Goal: Register for event/course

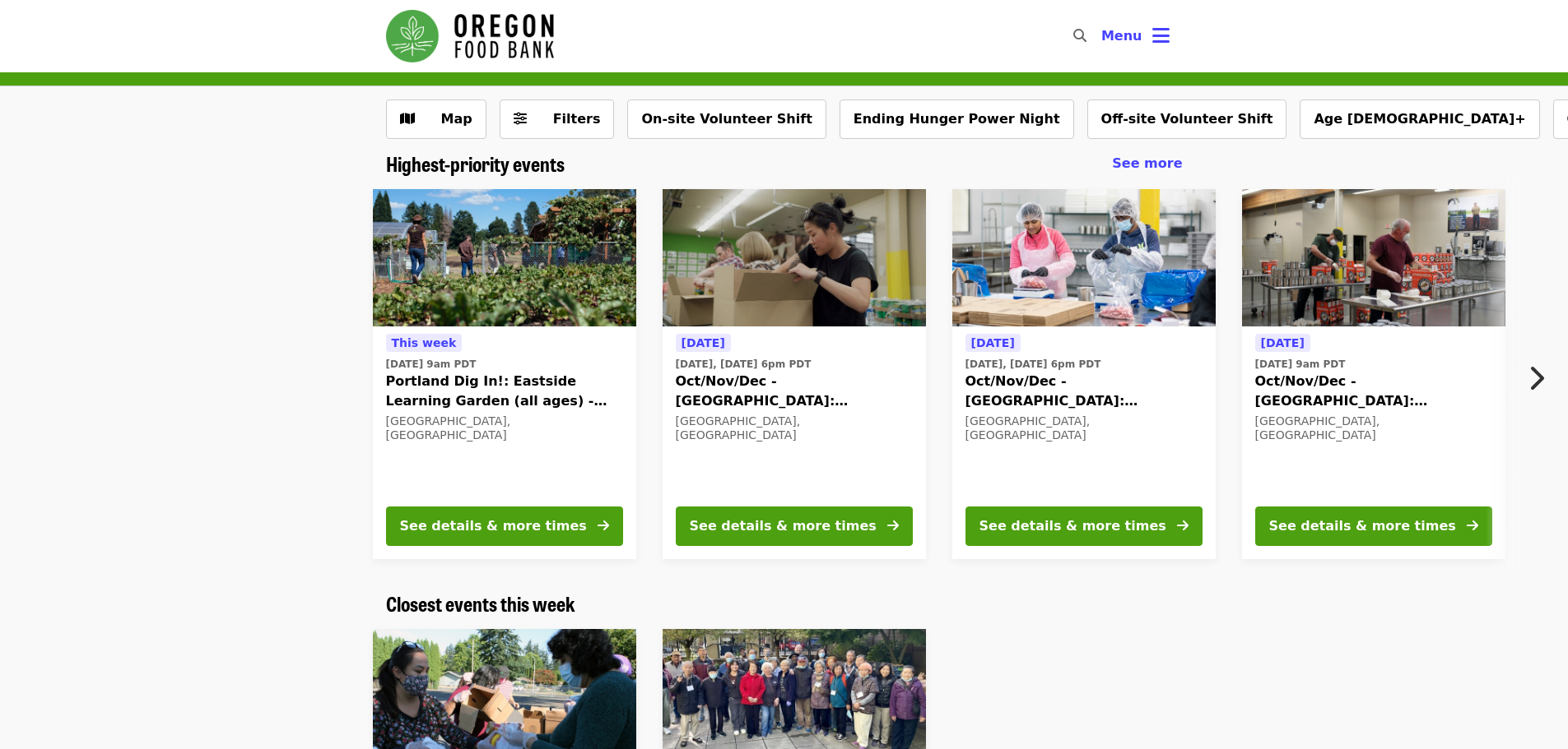
click at [1044, 380] on span "Oct/Nov/Dec - [GEOGRAPHIC_DATA]: Repack/Sort (age [DEMOGRAPHIC_DATA]+)" at bounding box center [1084, 391] width 237 height 40
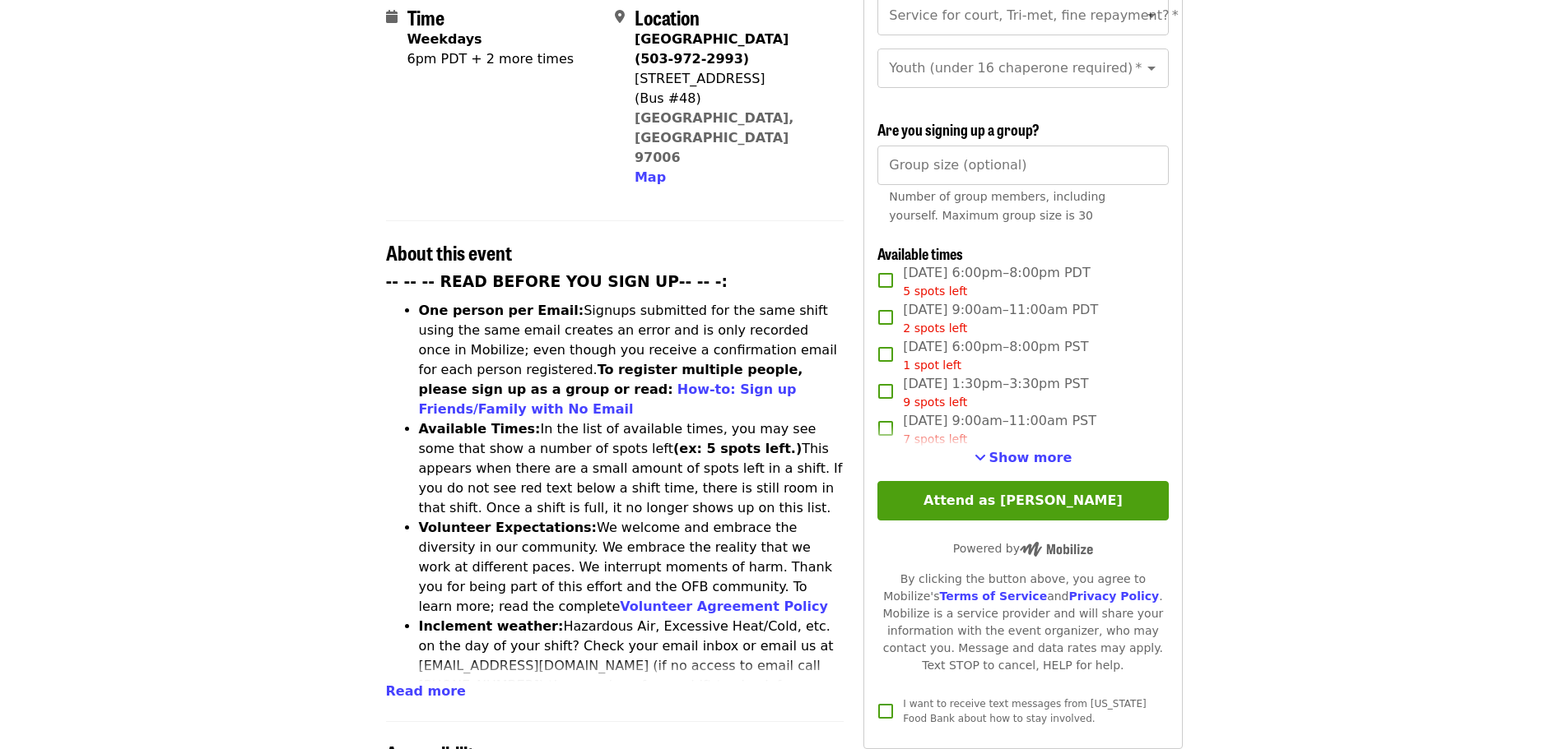
scroll to position [412, 0]
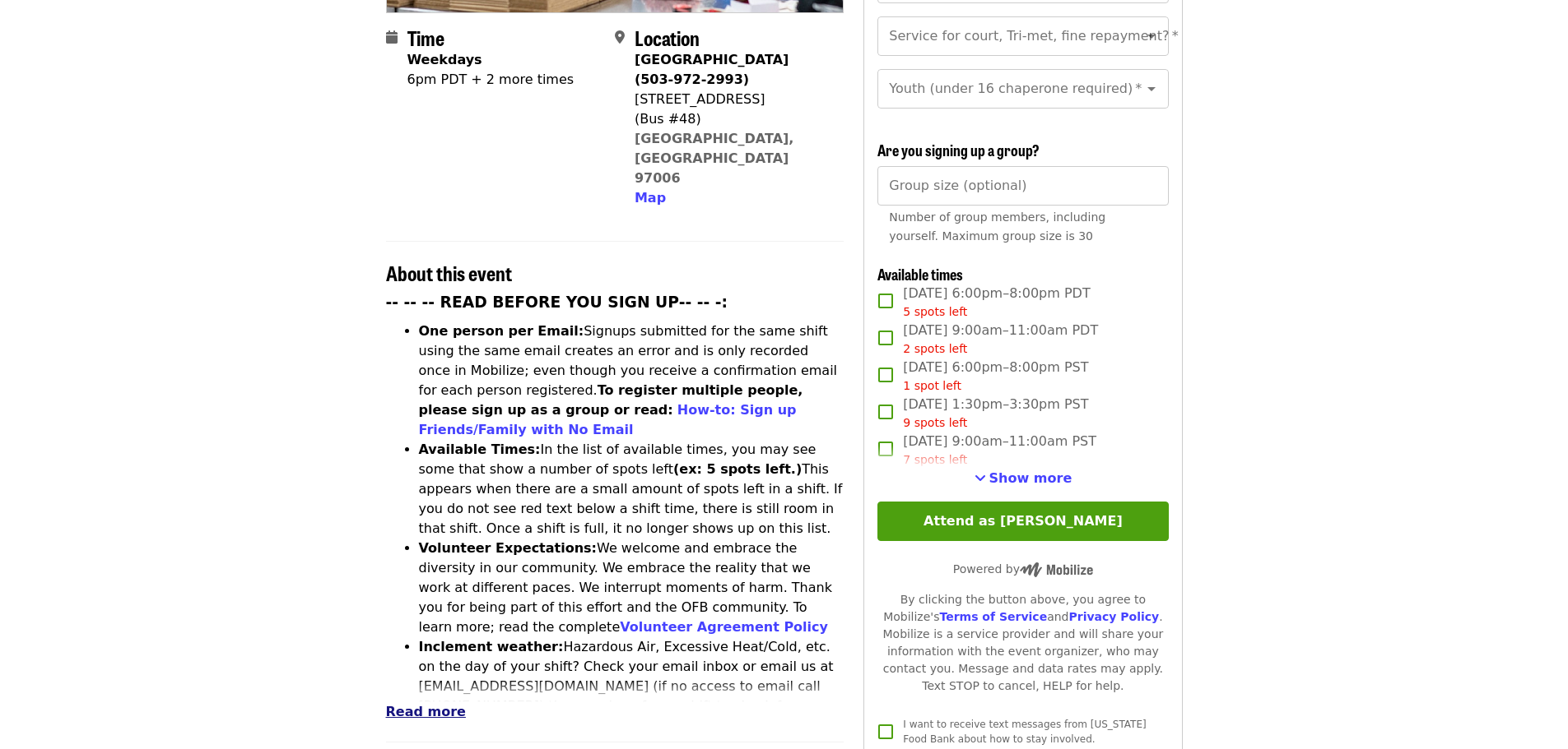
click at [419, 705] on span "Read more" at bounding box center [425, 712] width 80 height 15
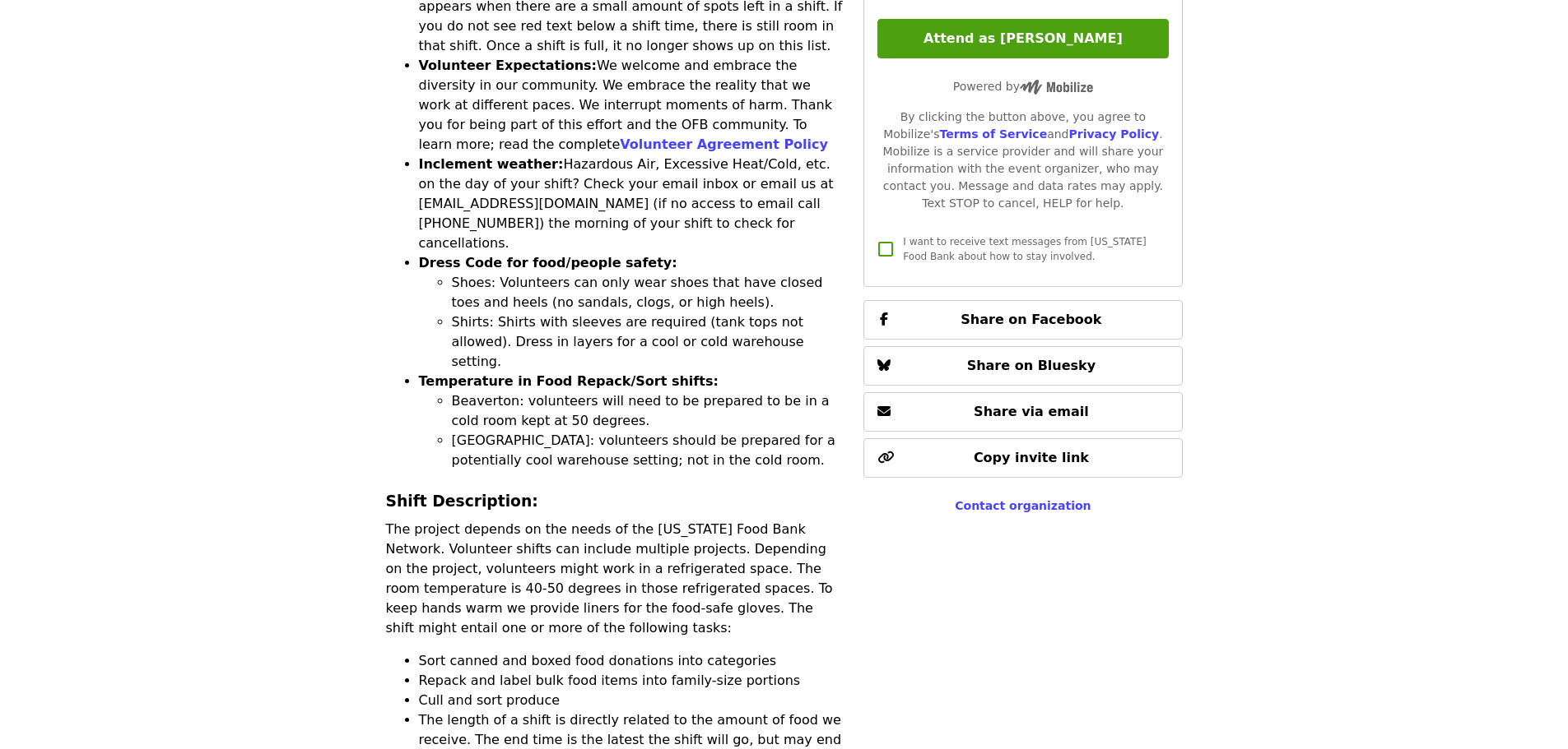
scroll to position [822, 0]
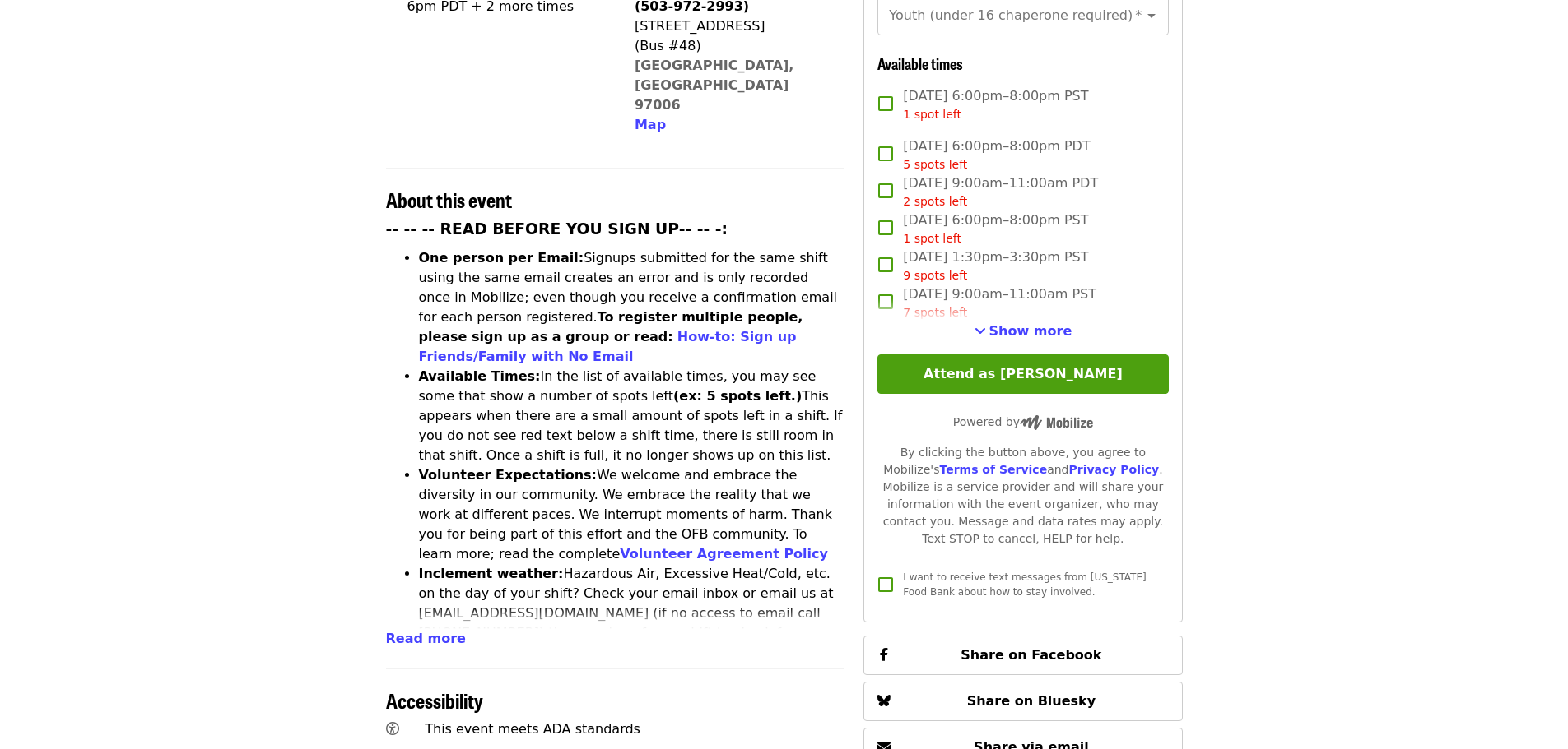
scroll to position [575, 0]
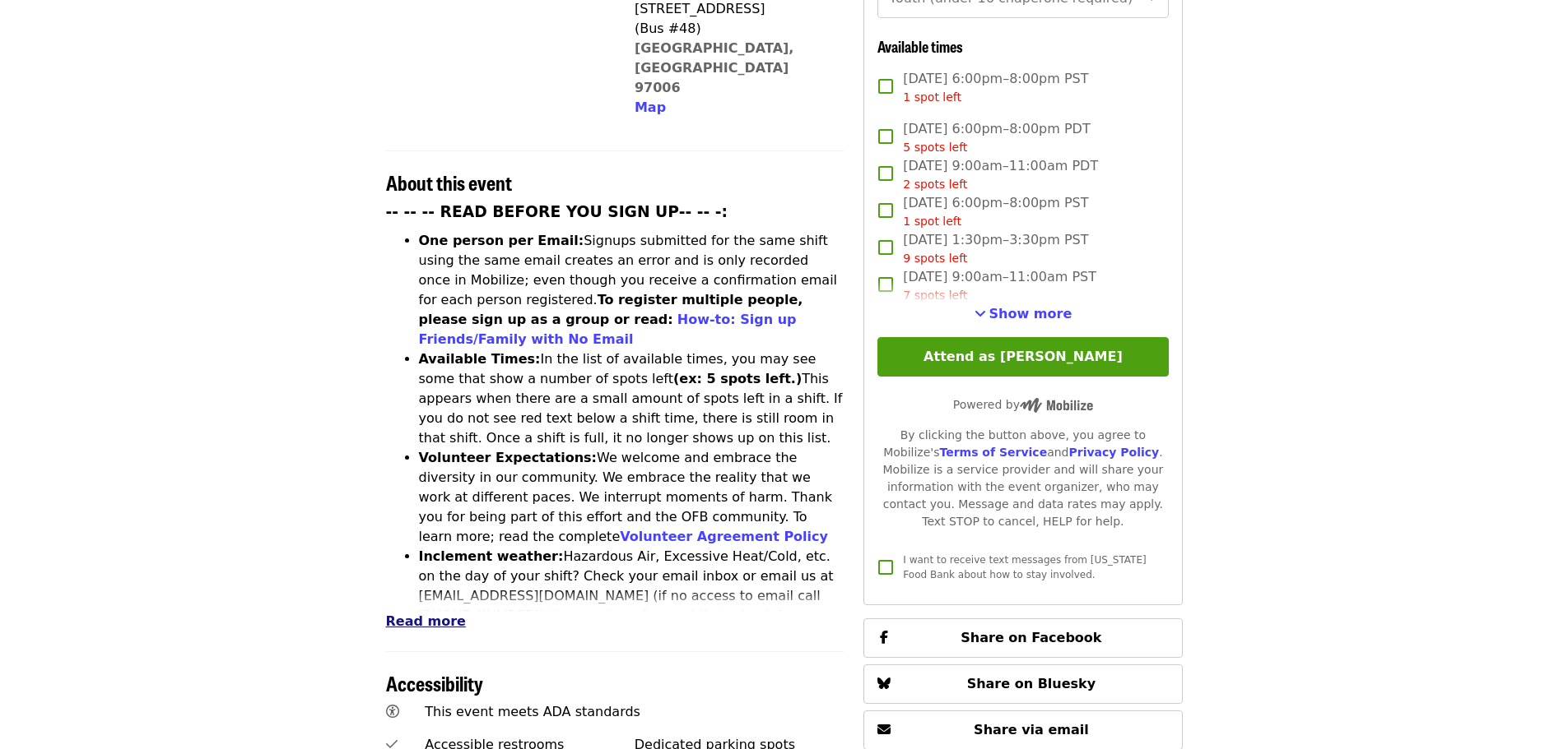
click at [414, 614] on span "Read more" at bounding box center [425, 622] width 80 height 15
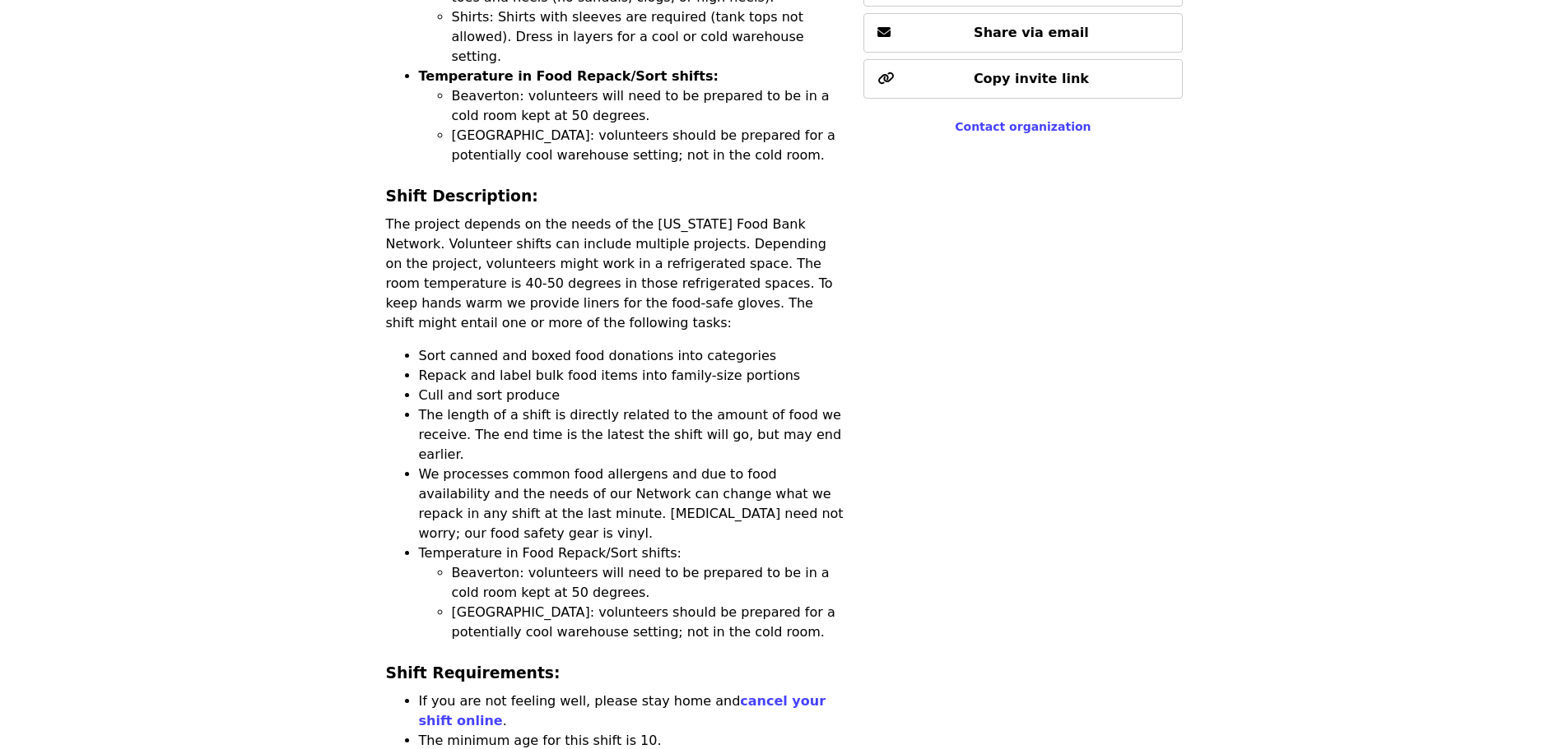
scroll to position [1317, 0]
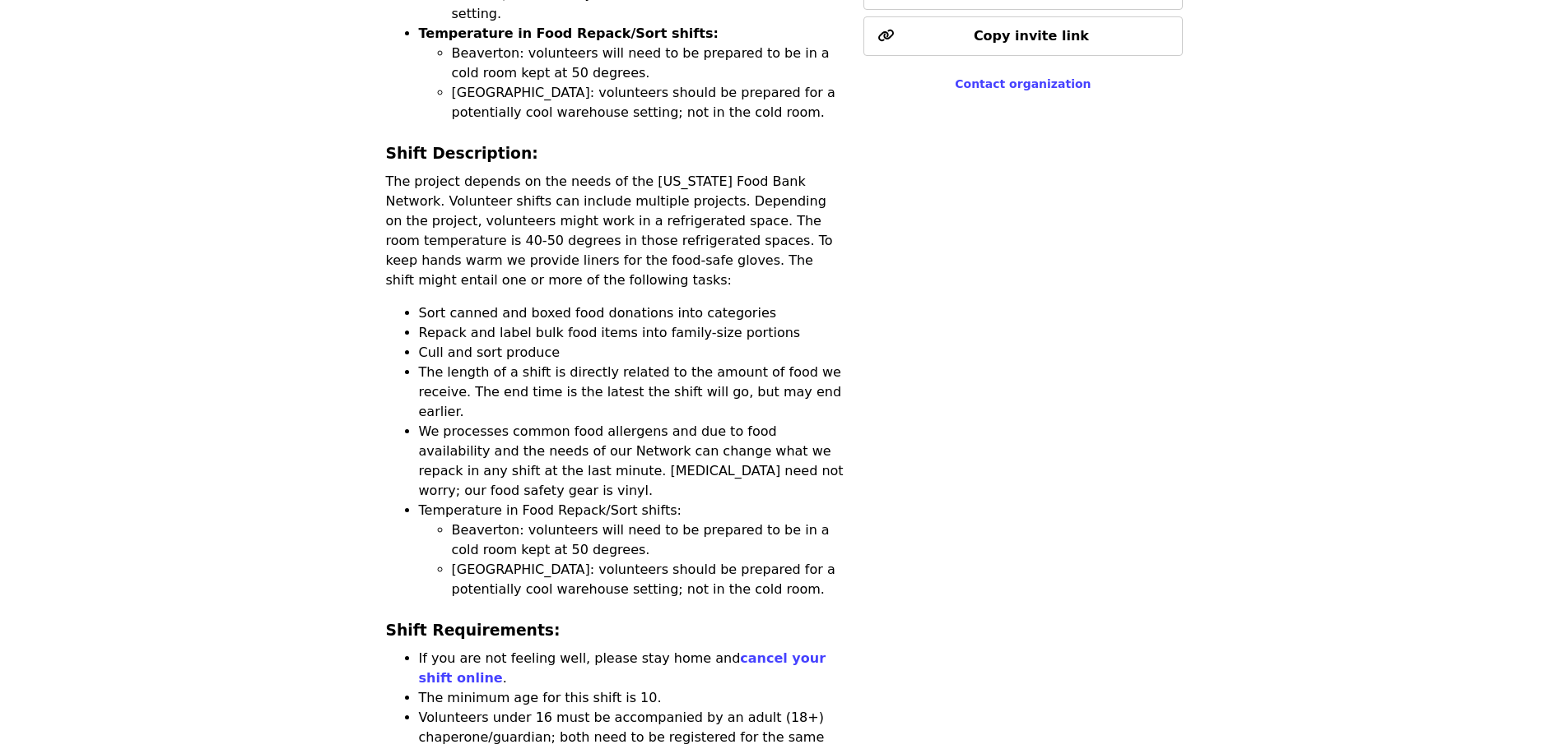
drag, startPoint x: 683, startPoint y: 588, endPoint x: 452, endPoint y: 574, distance: 231.4
drag, startPoint x: 756, startPoint y: 649, endPoint x: 361, endPoint y: 451, distance: 441.8
copy div "Shift Requirements: If you are not feeling well, please stay home and cancel yo…"
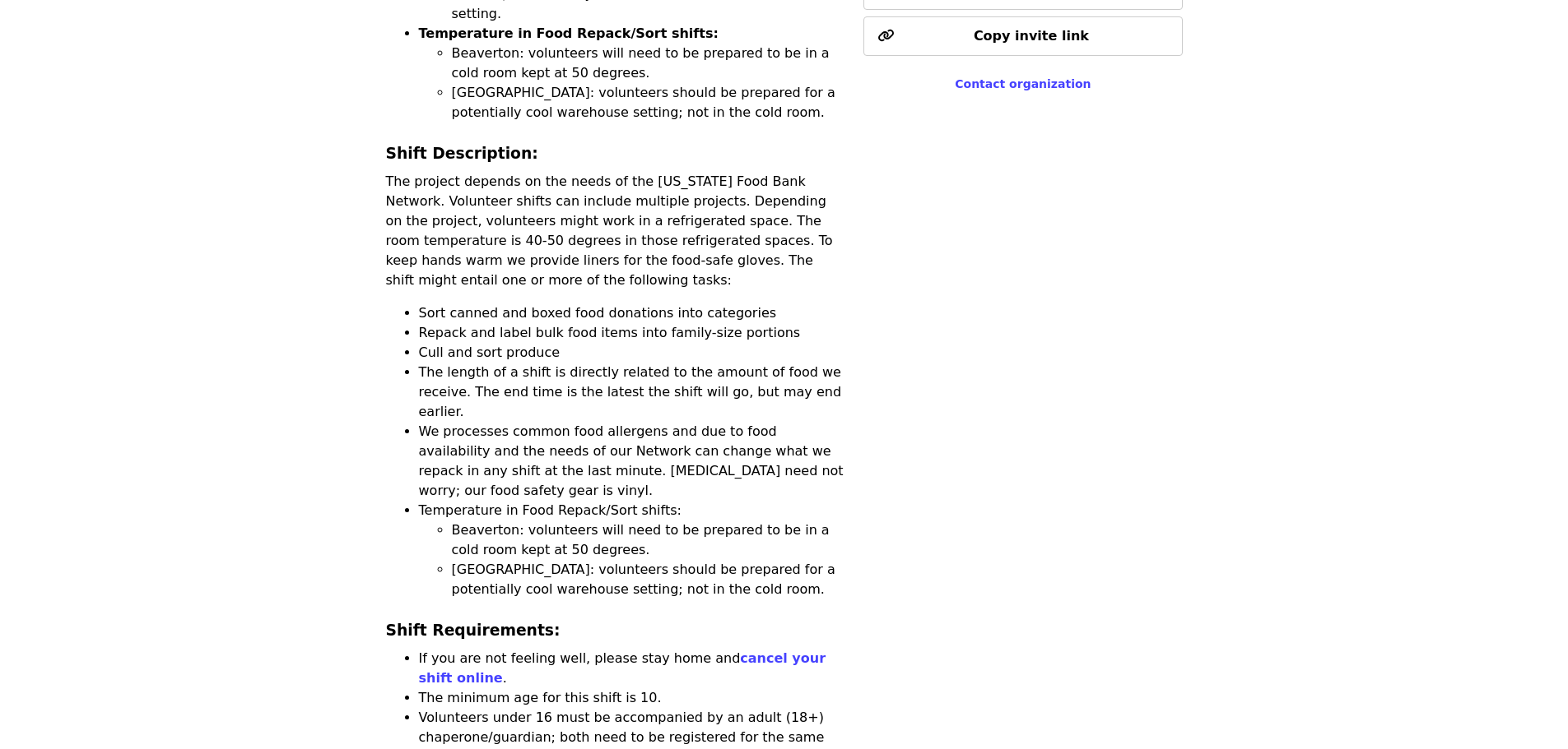
click at [749, 688] on li "The minimum age for this shift is 10." at bounding box center [631, 698] width 425 height 19
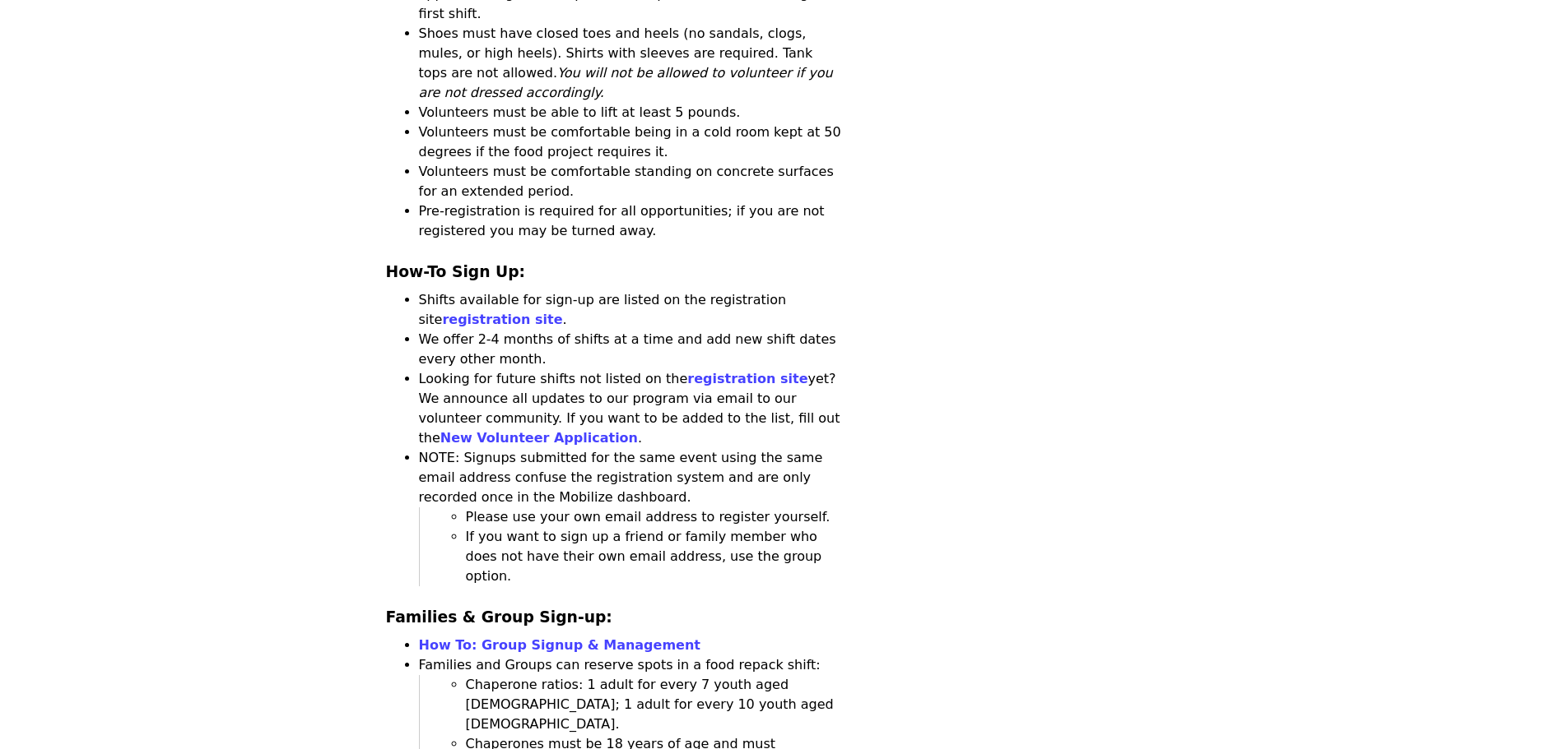
scroll to position [2304, 0]
